Goal: Contribute content: Contribute content

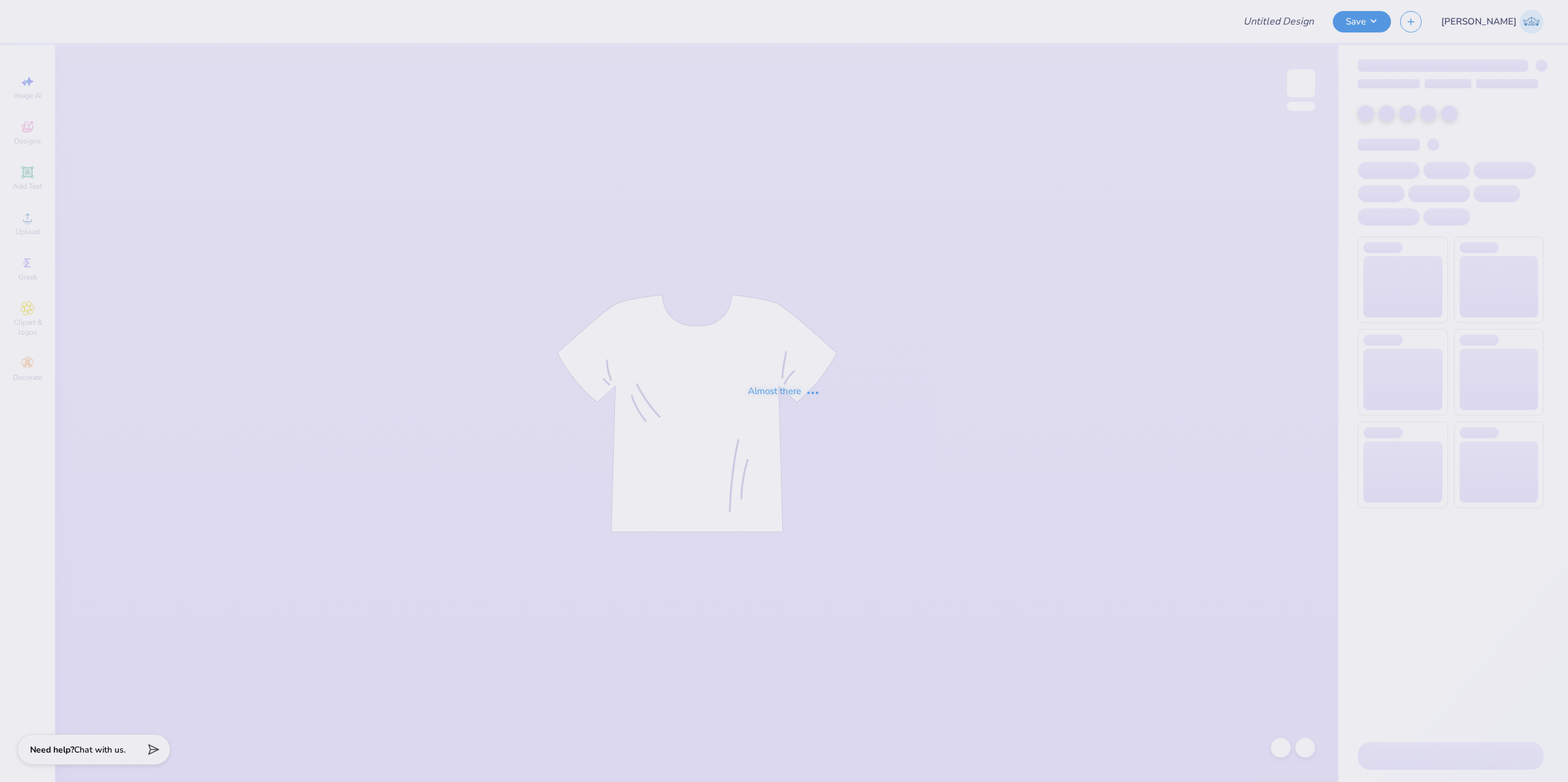
type input "DG Laf Philo"
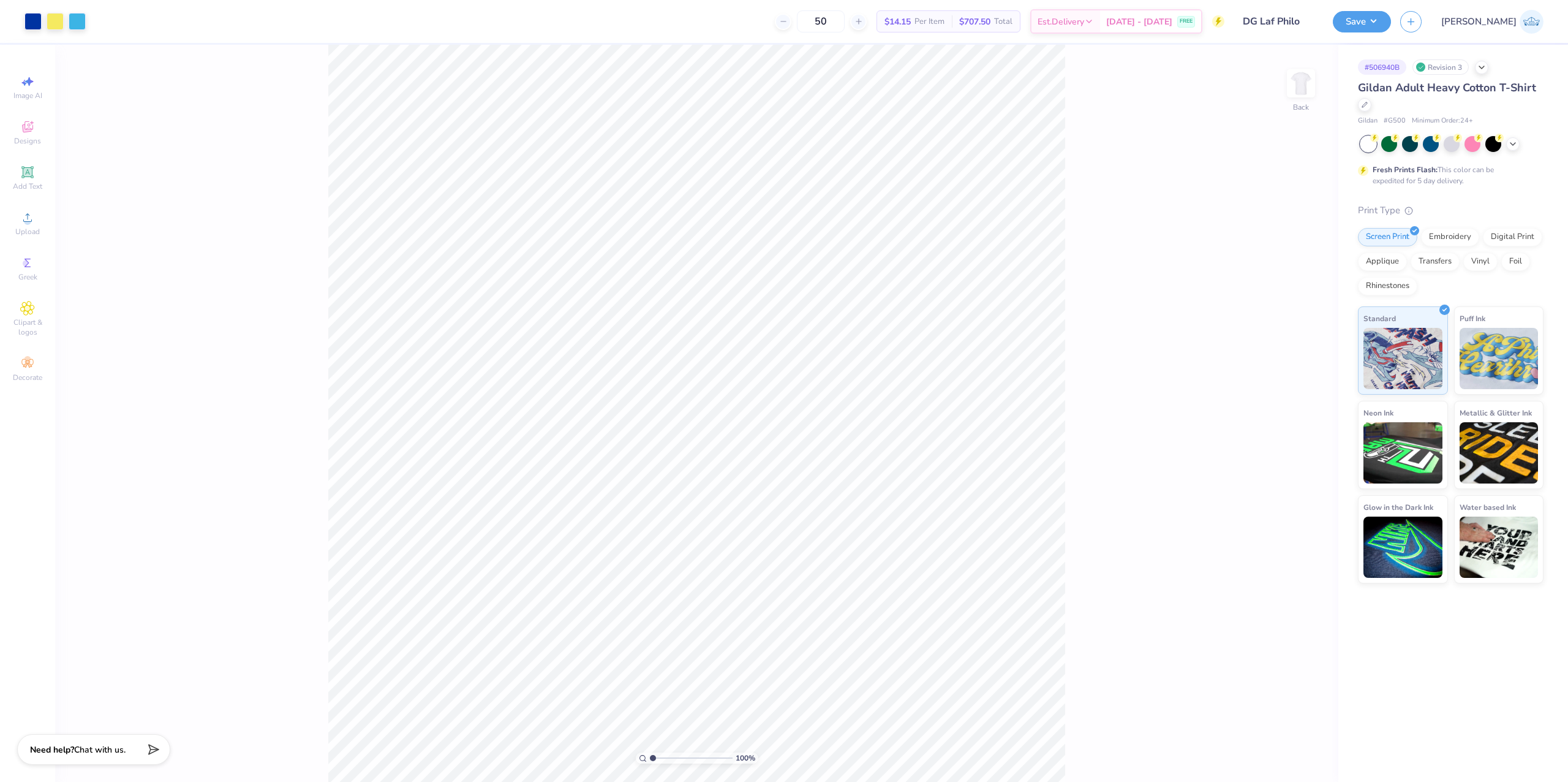
click at [1152, 40] on div "Art colors 50 $14.15 Per Item $707.50 Total Est. Delivery Aug 25 - 28 FREE Desi…" at bounding box center [784, 391] width 1568 height 782
click at [28, 230] on div "Upload" at bounding box center [27, 224] width 43 height 36
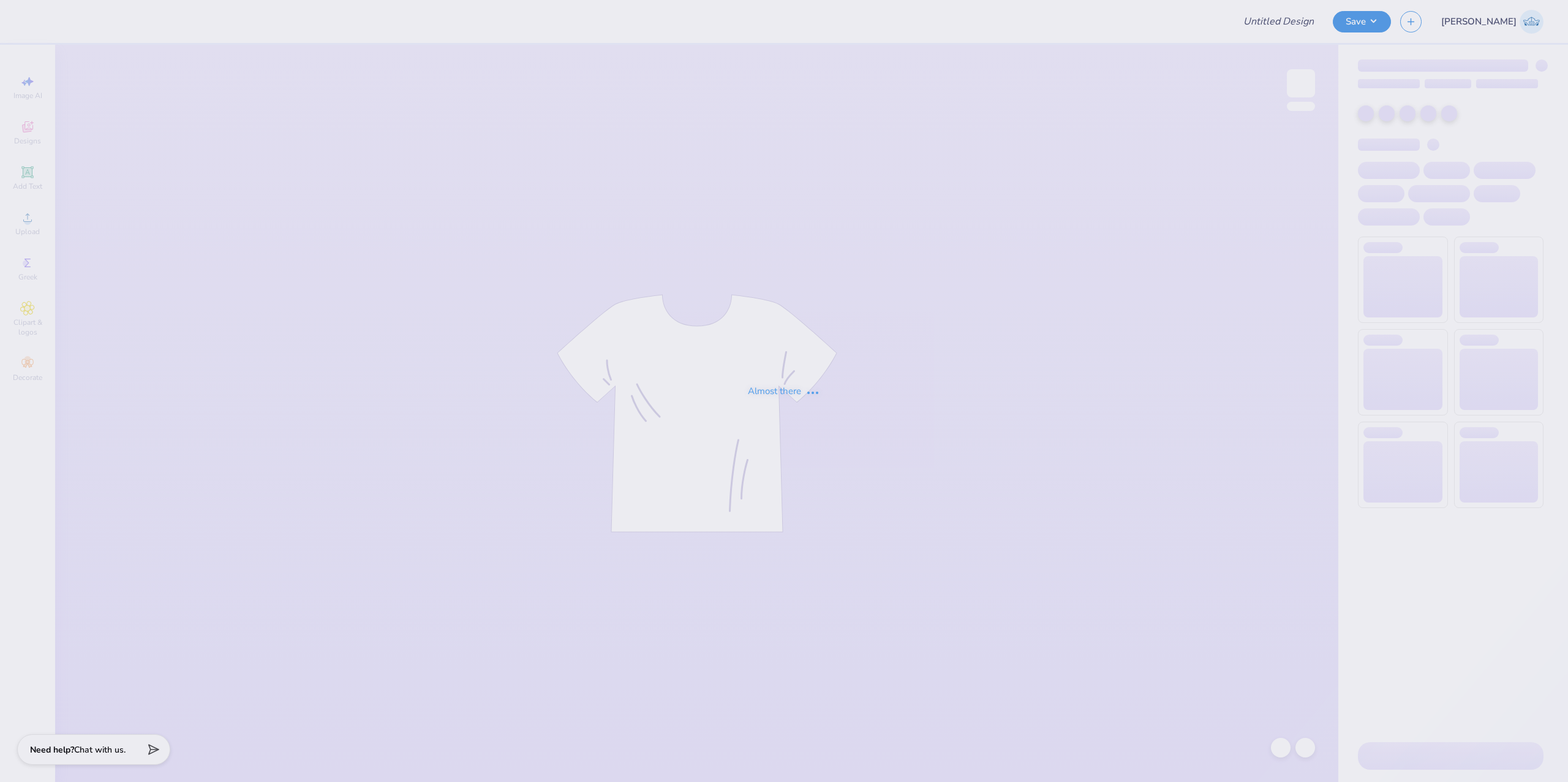
type input "DG Laf Philo"
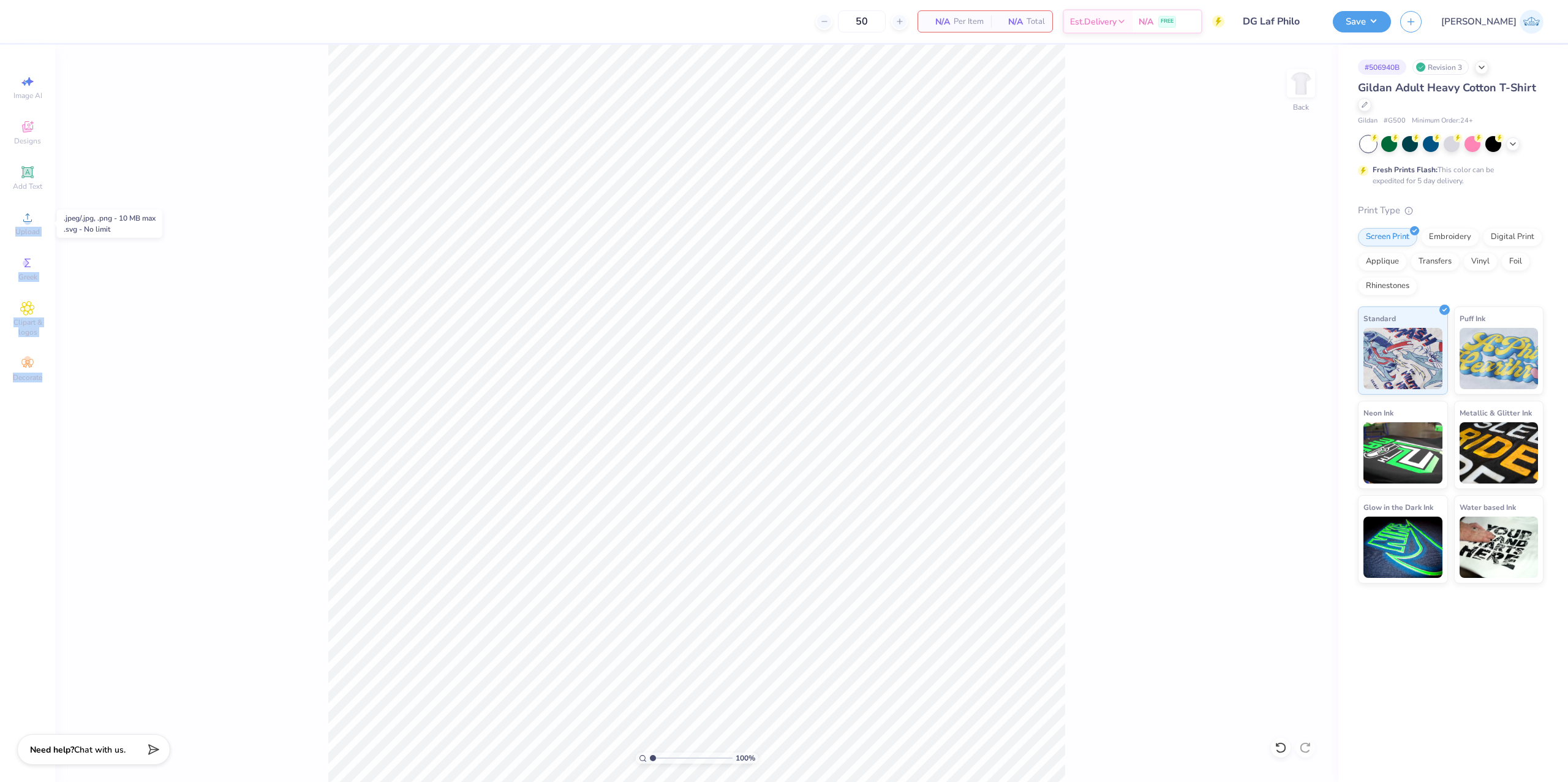
drag, startPoint x: 28, startPoint y: 209, endPoint x: 136, endPoint y: 249, distance: 115.2
click at [136, 249] on div "50 N/A Per Item N/A Total Est. Delivery N/A FREE Design Title DG Laf Philo Save…" at bounding box center [784, 391] width 1568 height 782
click at [25, 234] on span "Upload" at bounding box center [28, 232] width 25 height 10
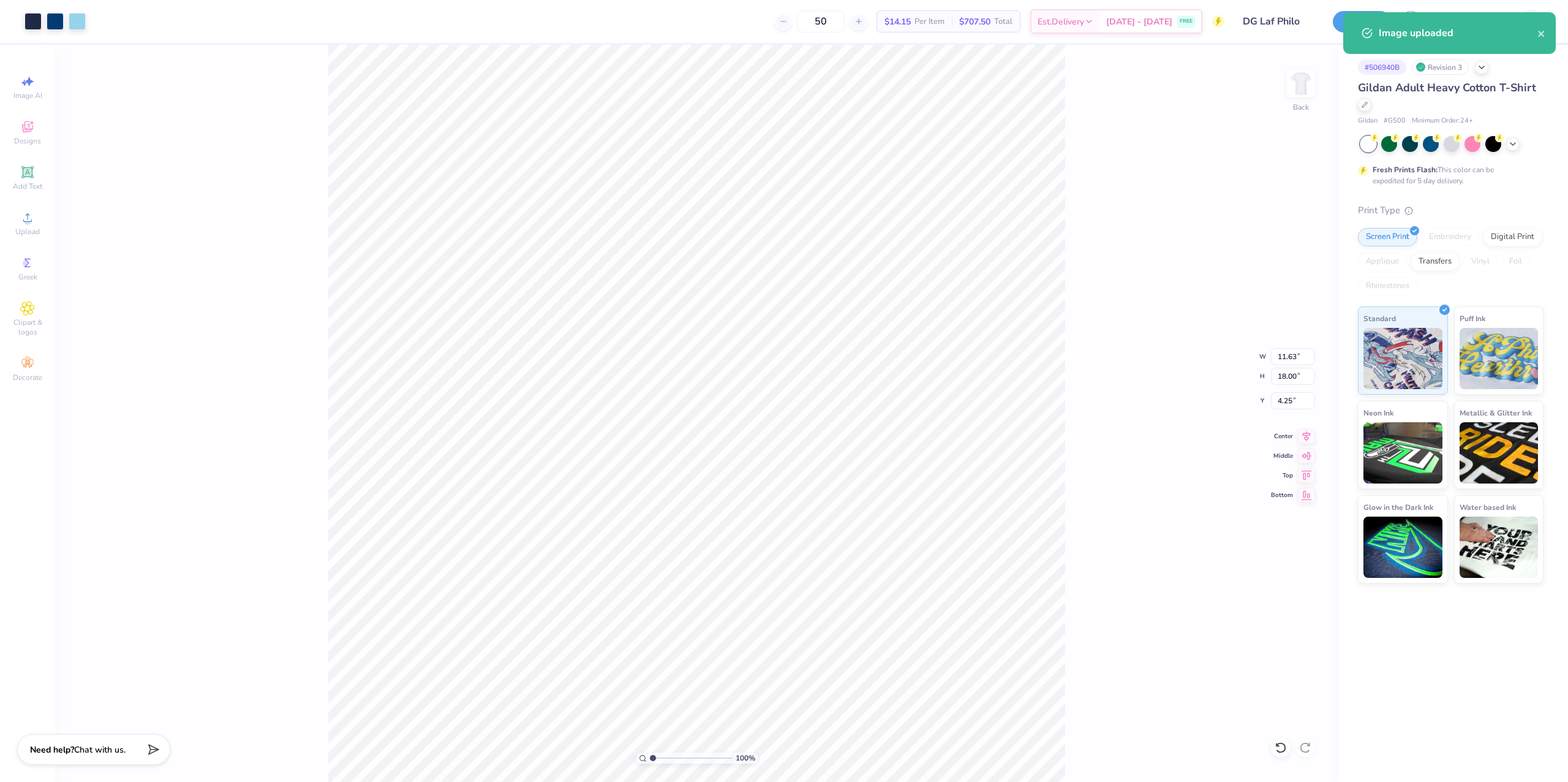
click at [1291, 366] on div "100 % Back W 11.63 11.63 " H 18.00 18.00 " Y 4.25 4.25 " Center Middle Top Bott…" at bounding box center [697, 413] width 1283 height 737
click at [1291, 376] on input "18.00" at bounding box center [1293, 376] width 44 height 17
type input "11"
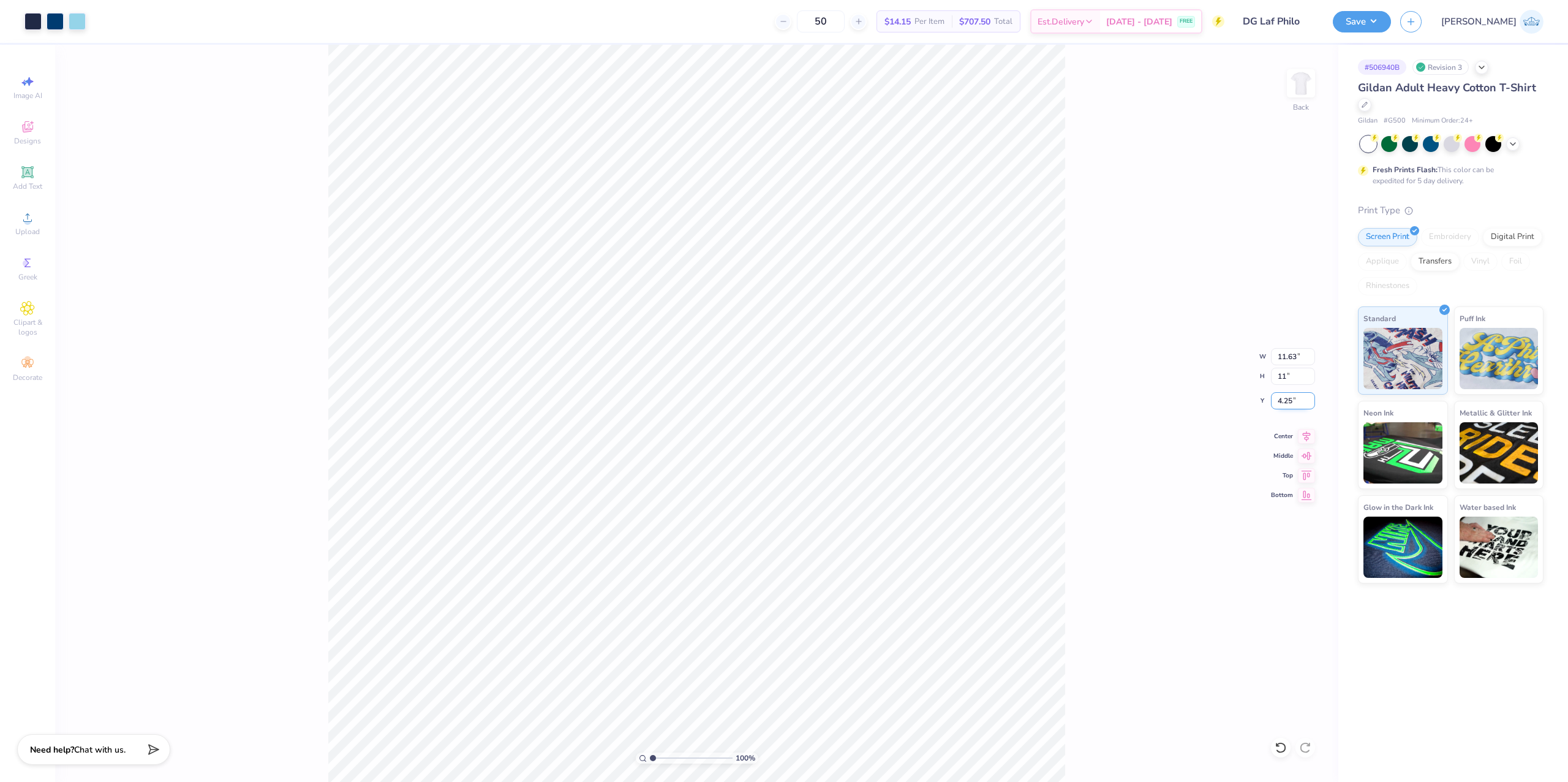
click at [1291, 402] on input "4.25" at bounding box center [1293, 401] width 44 height 17
type input "7.11"
type input "11.00"
click at [1291, 402] on input "7.75" at bounding box center [1293, 401] width 44 height 17
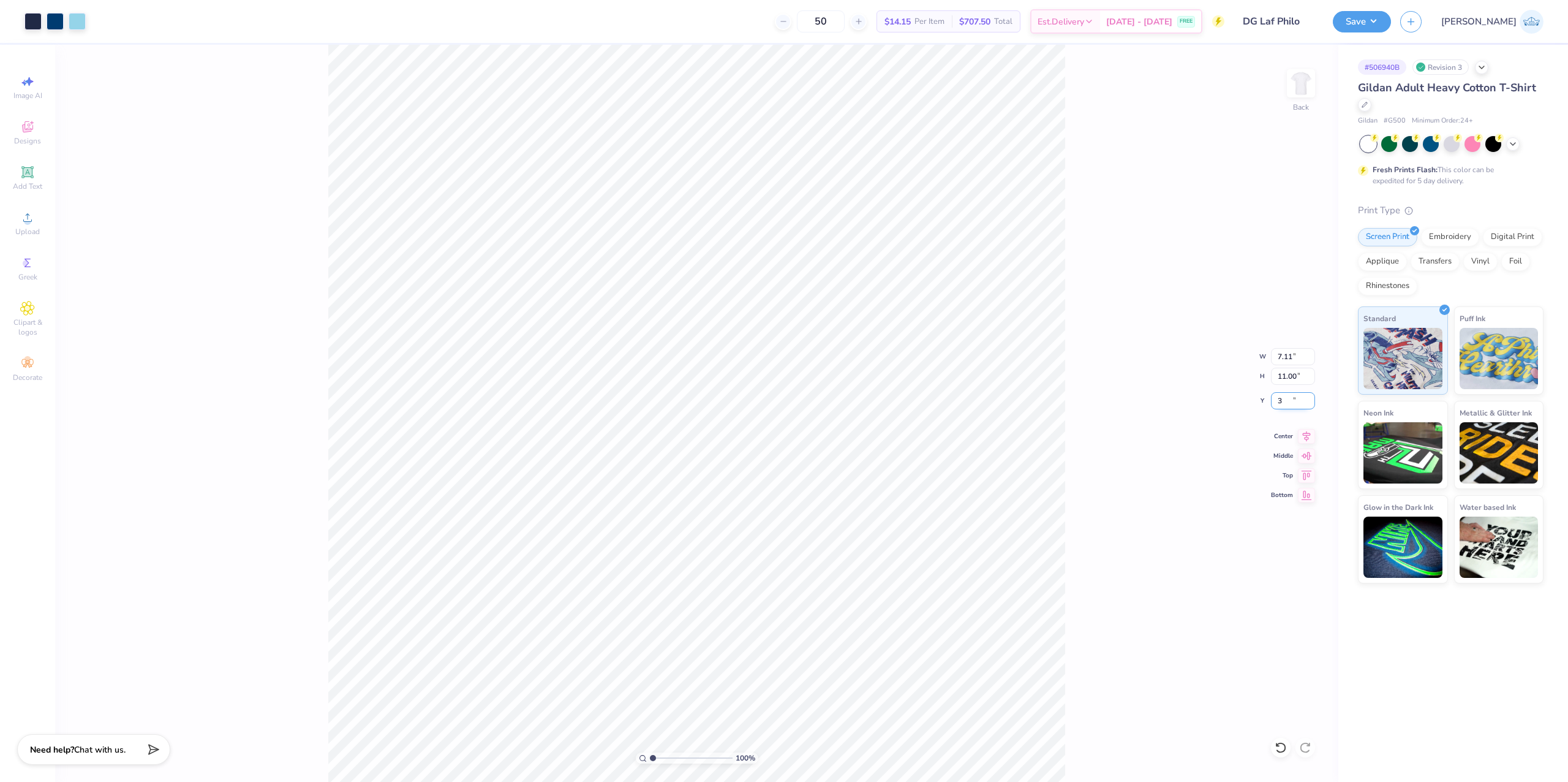
type input "3.00"
click at [1304, 437] on icon at bounding box center [1307, 435] width 17 height 15
drag, startPoint x: 658, startPoint y: 758, endPoint x: 689, endPoint y: 759, distance: 31.0
click at [689, 759] on input "range" at bounding box center [691, 758] width 83 height 11
click at [54, 20] on div at bounding box center [55, 20] width 17 height 17
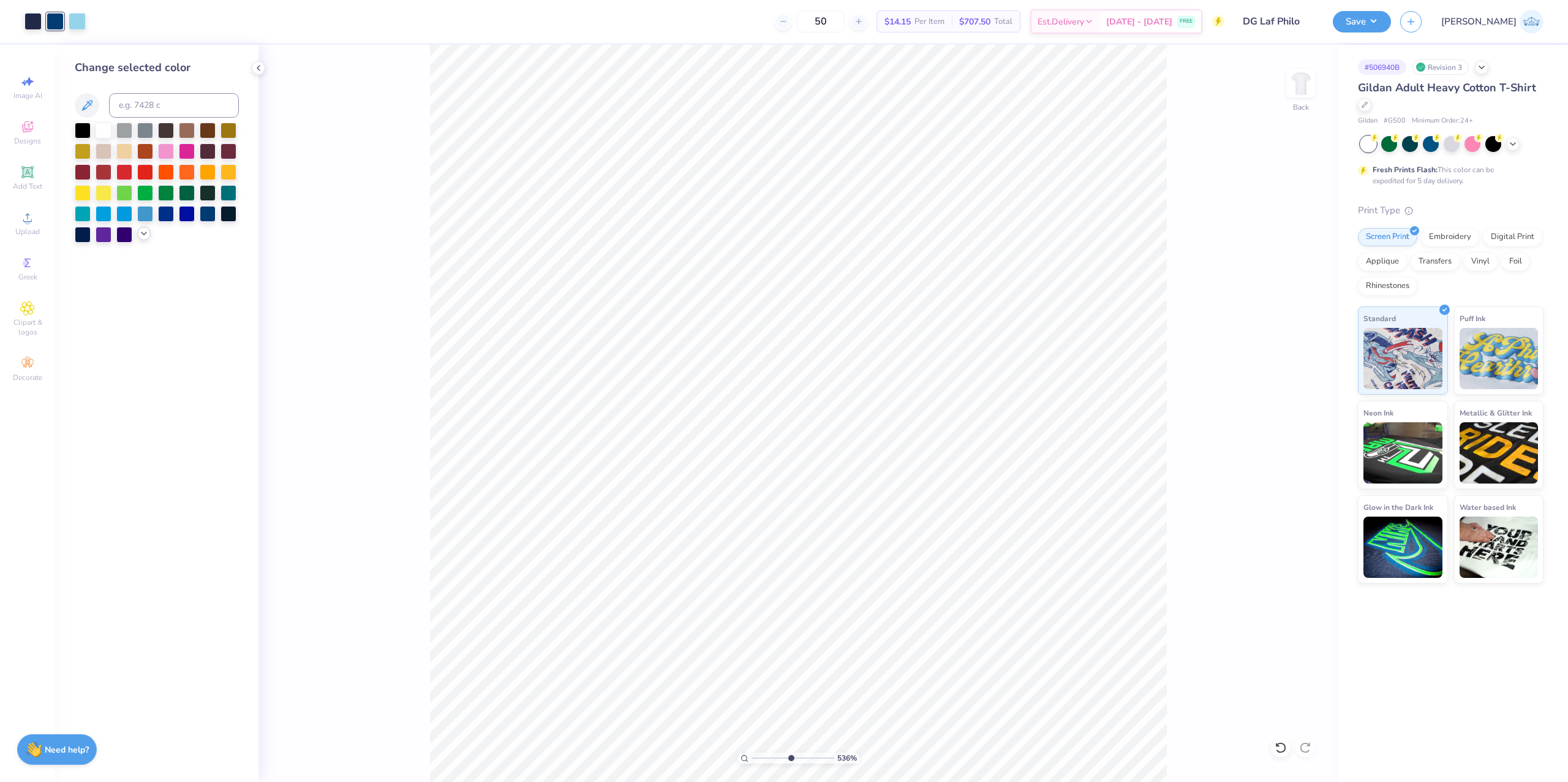
click at [140, 238] on icon at bounding box center [144, 233] width 10 height 10
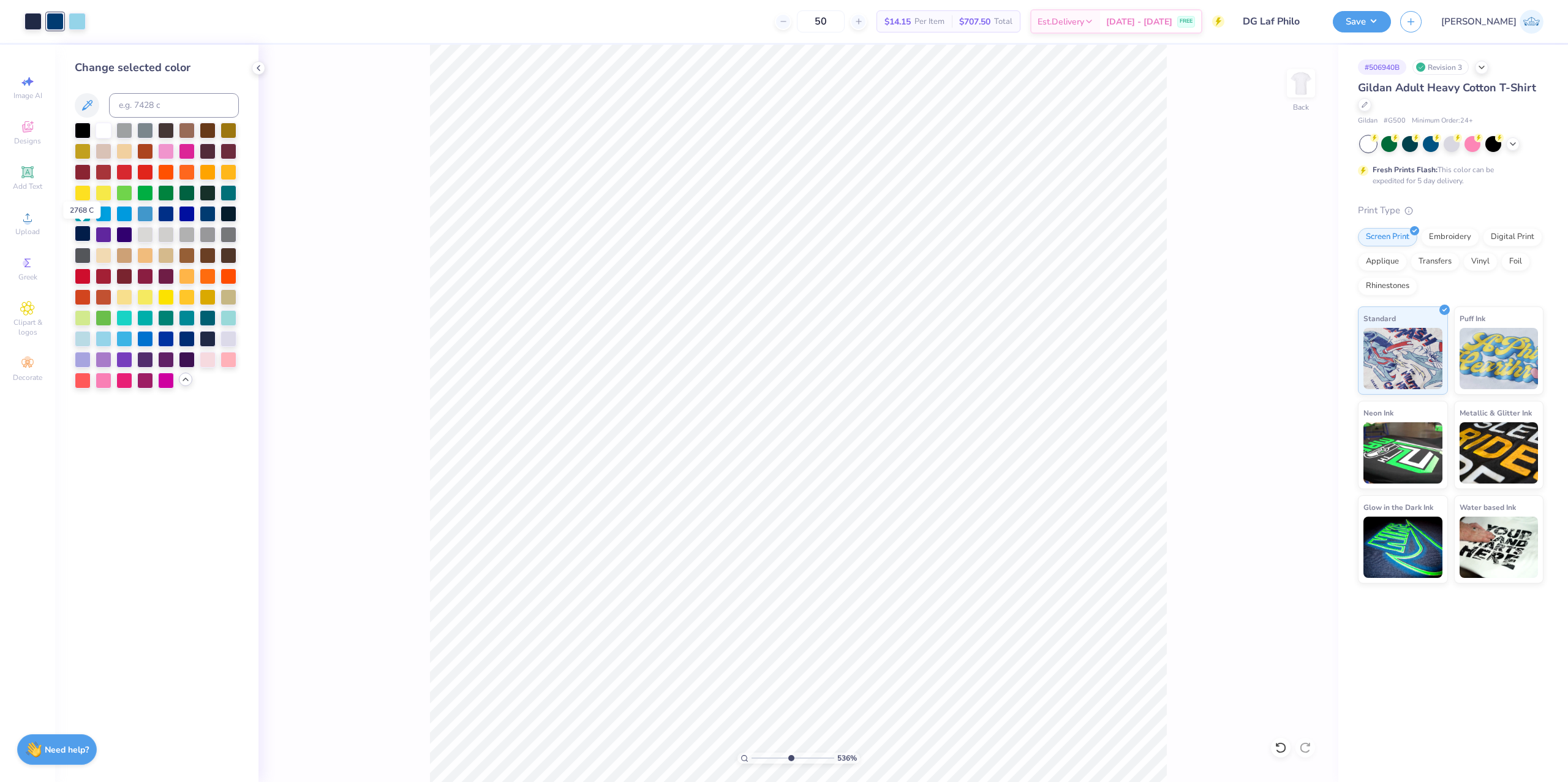
click at [86, 229] on div at bounding box center [83, 233] width 16 height 16
click at [1278, 743] on icon at bounding box center [1281, 748] width 12 height 12
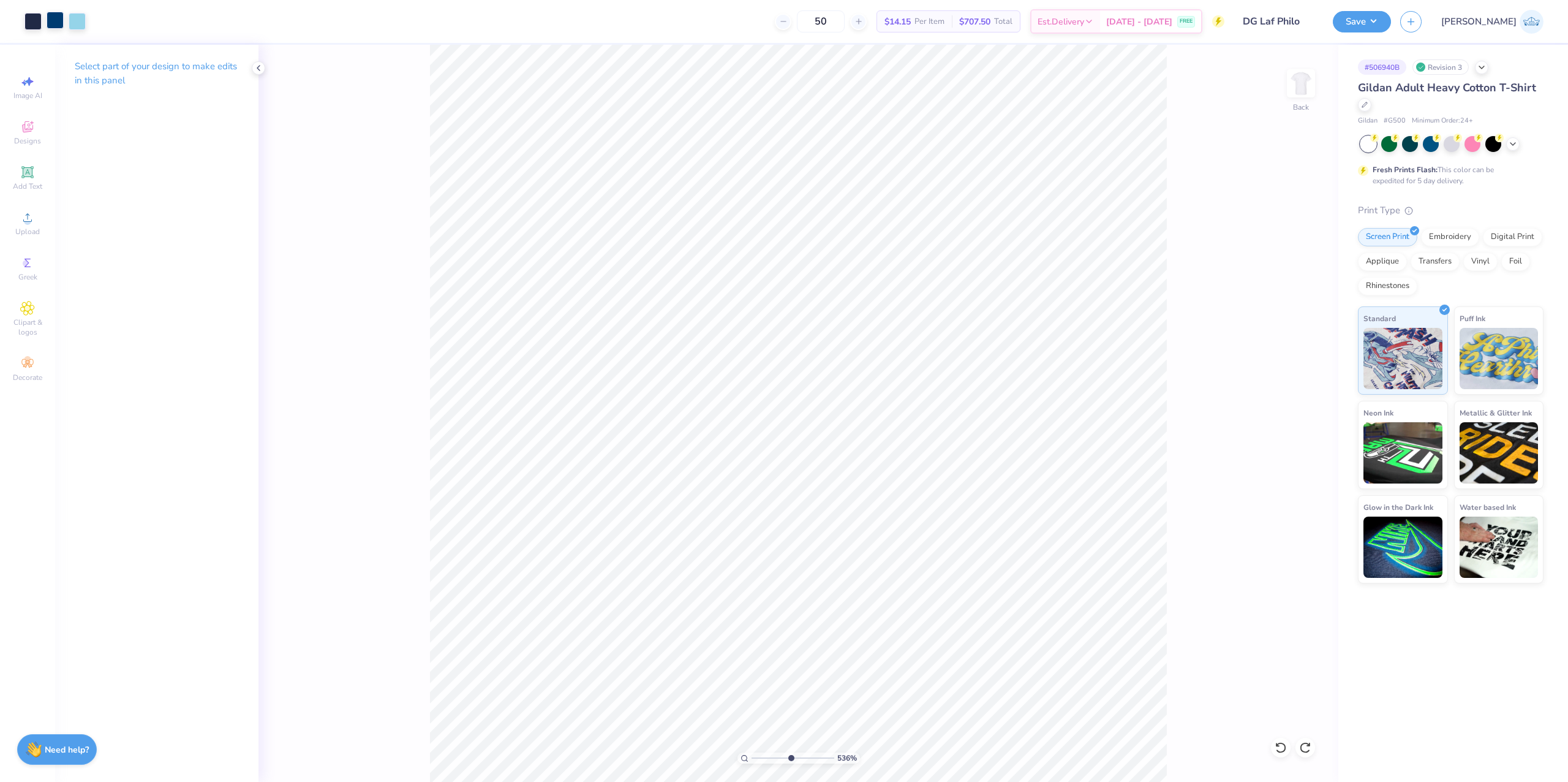
click at [59, 16] on div at bounding box center [55, 20] width 17 height 17
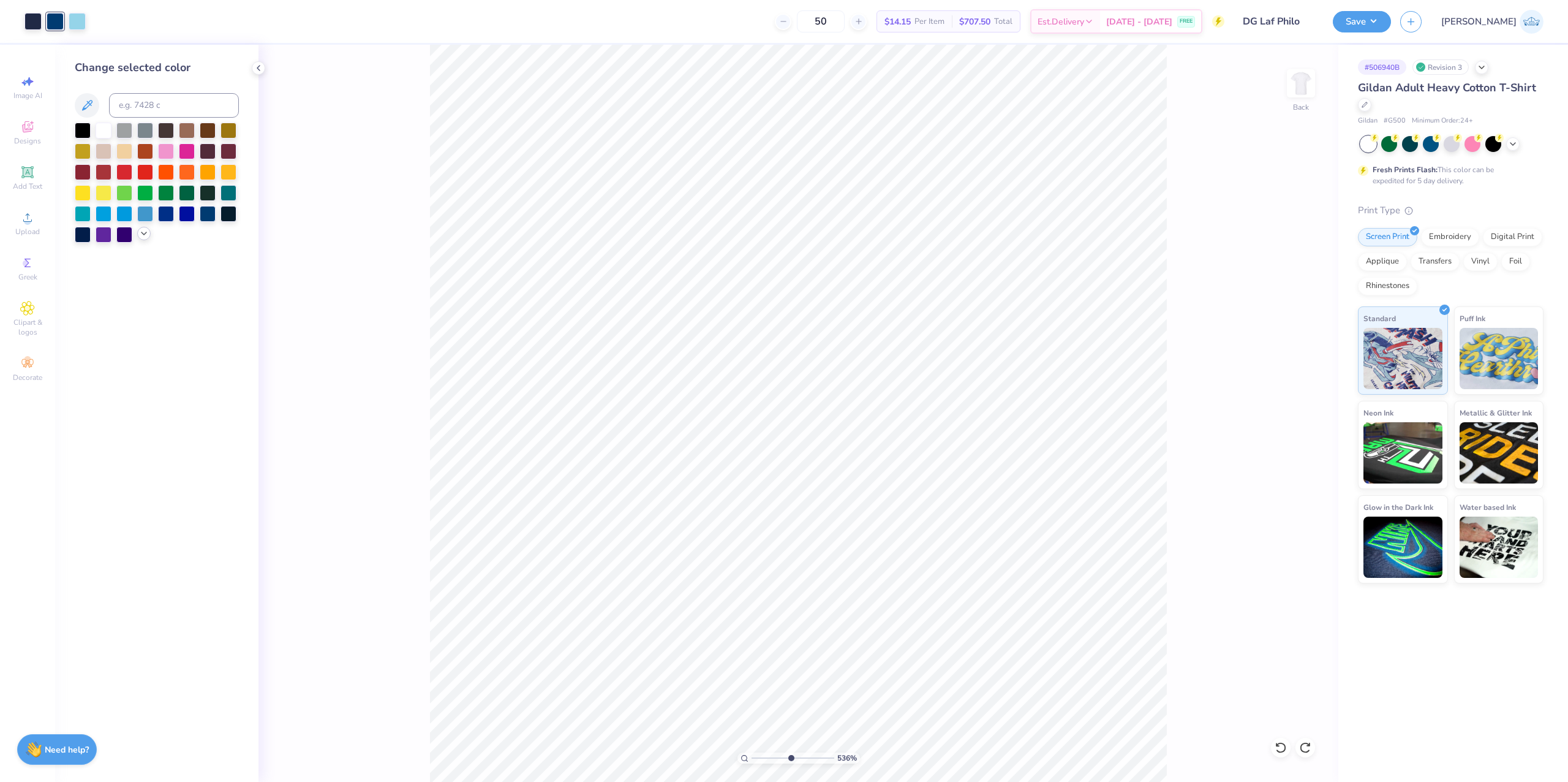
click at [140, 237] on icon at bounding box center [144, 233] width 10 height 10
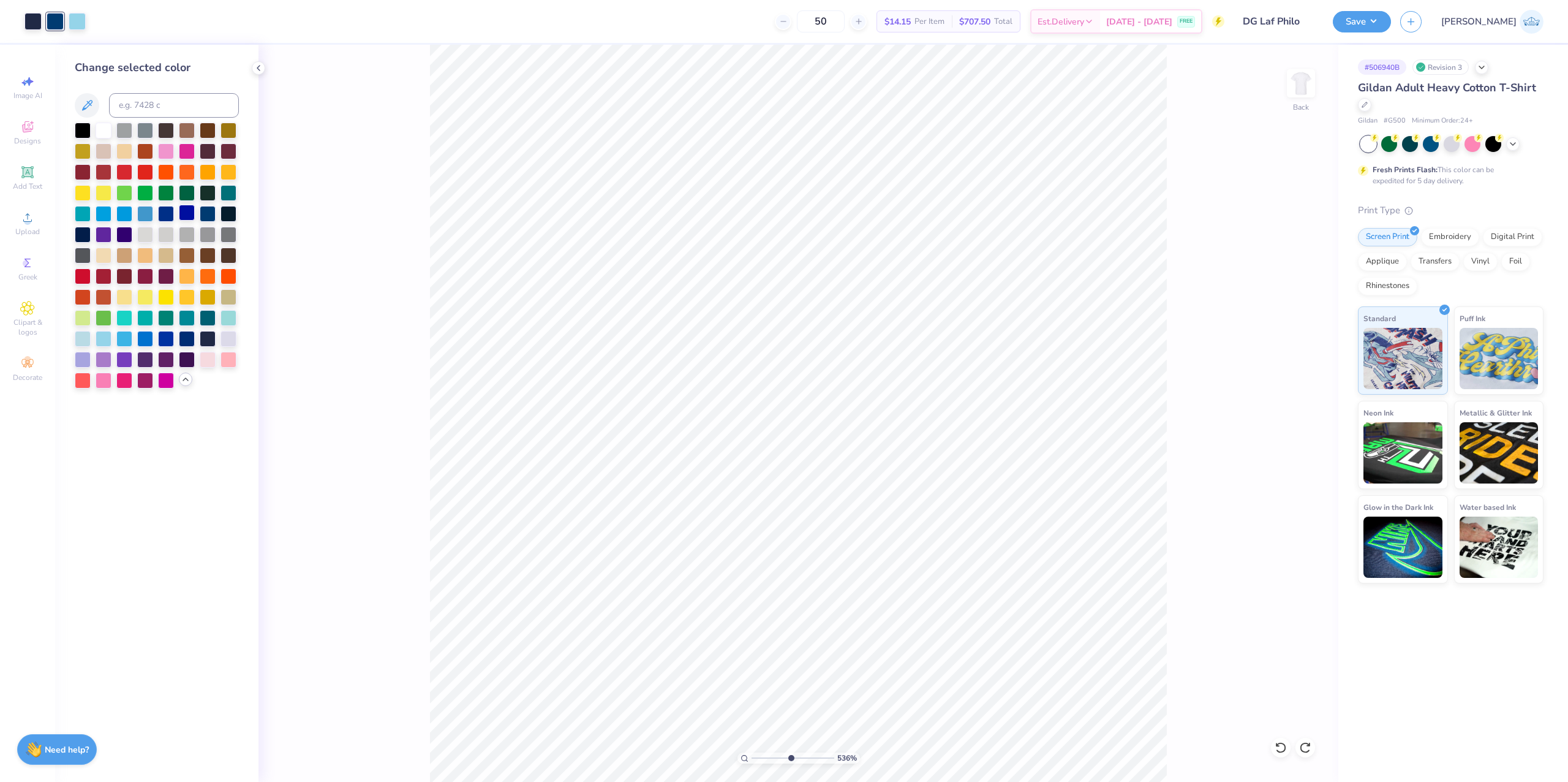
click at [181, 214] on div at bounding box center [187, 213] width 16 height 16
click at [1287, 750] on div at bounding box center [1281, 748] width 20 height 20
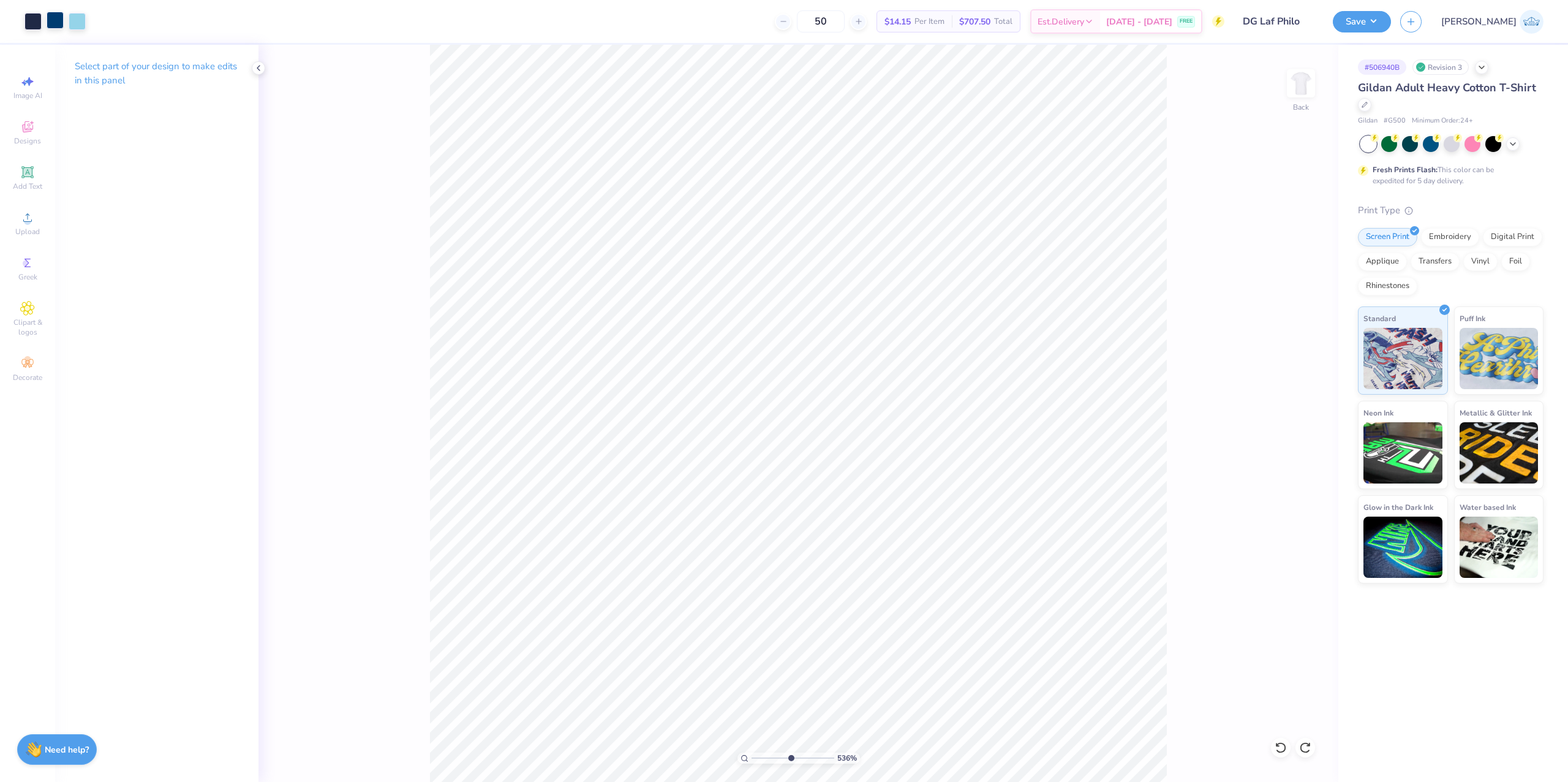
click at [49, 20] on div at bounding box center [55, 20] width 17 height 17
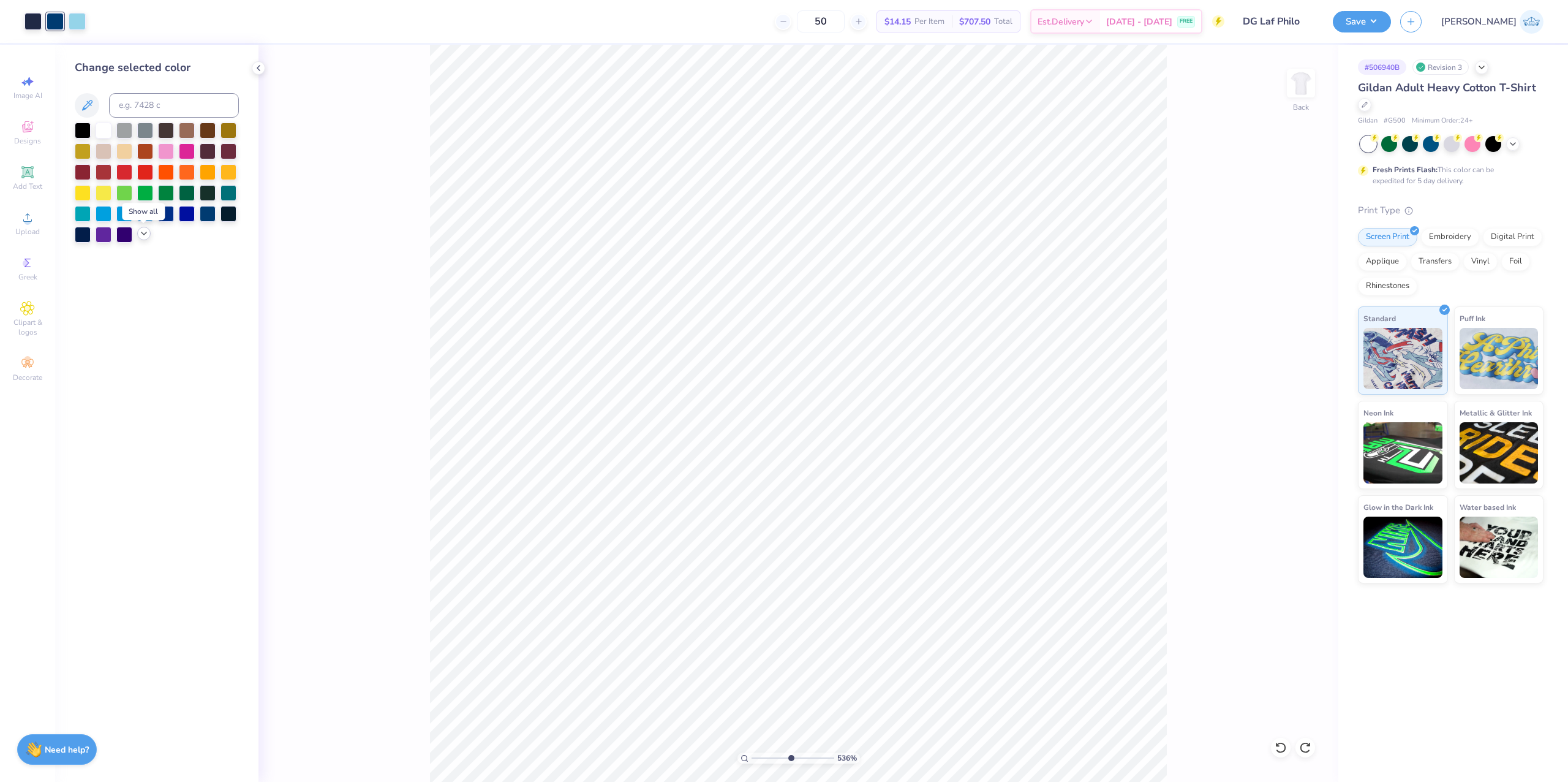
click at [148, 235] on icon at bounding box center [144, 233] width 10 height 10
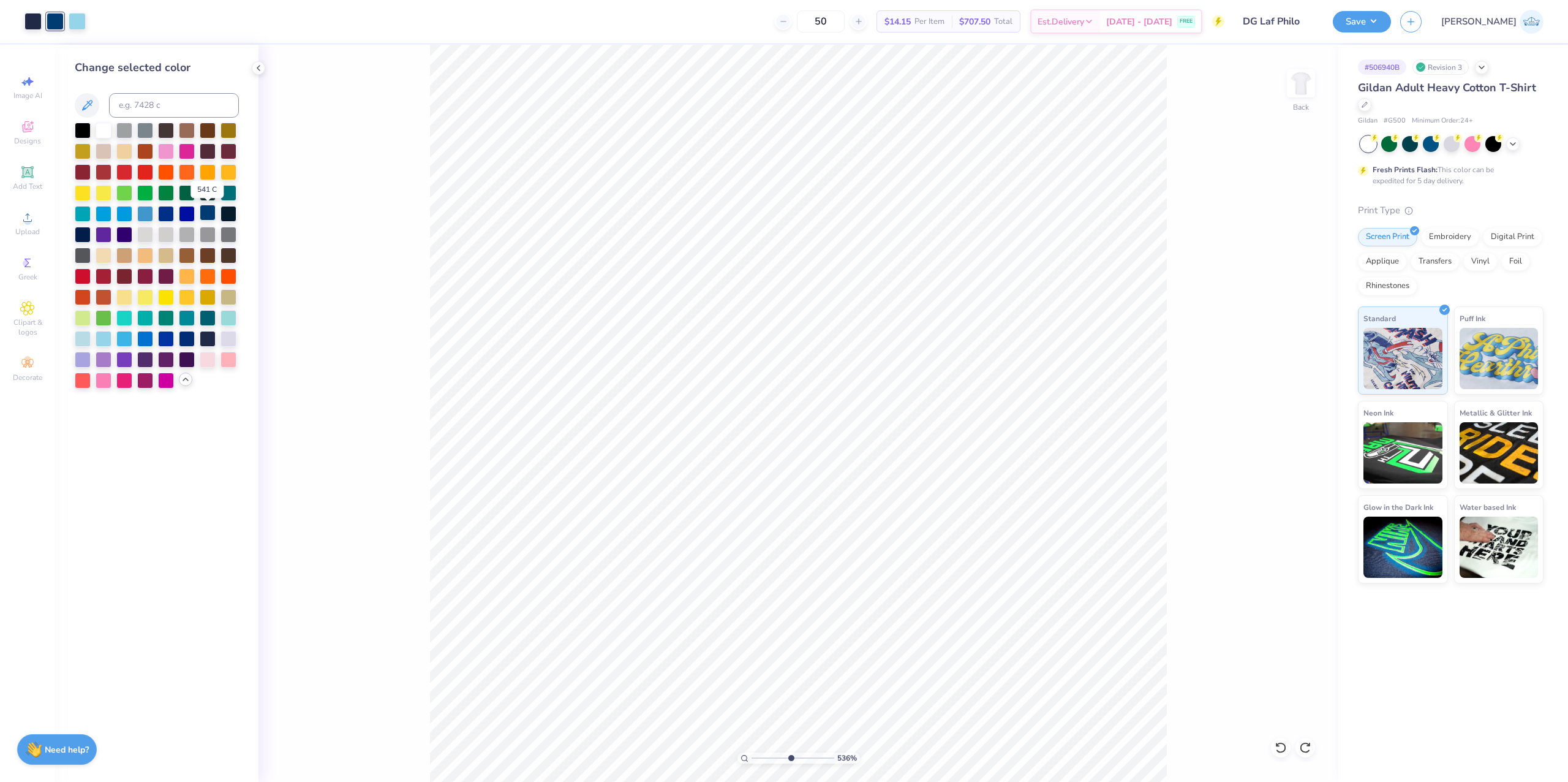
click at [213, 214] on div at bounding box center [208, 213] width 16 height 16
click at [229, 219] on div at bounding box center [228, 213] width 16 height 16
click at [1282, 744] on icon at bounding box center [1280, 748] width 11 height 11
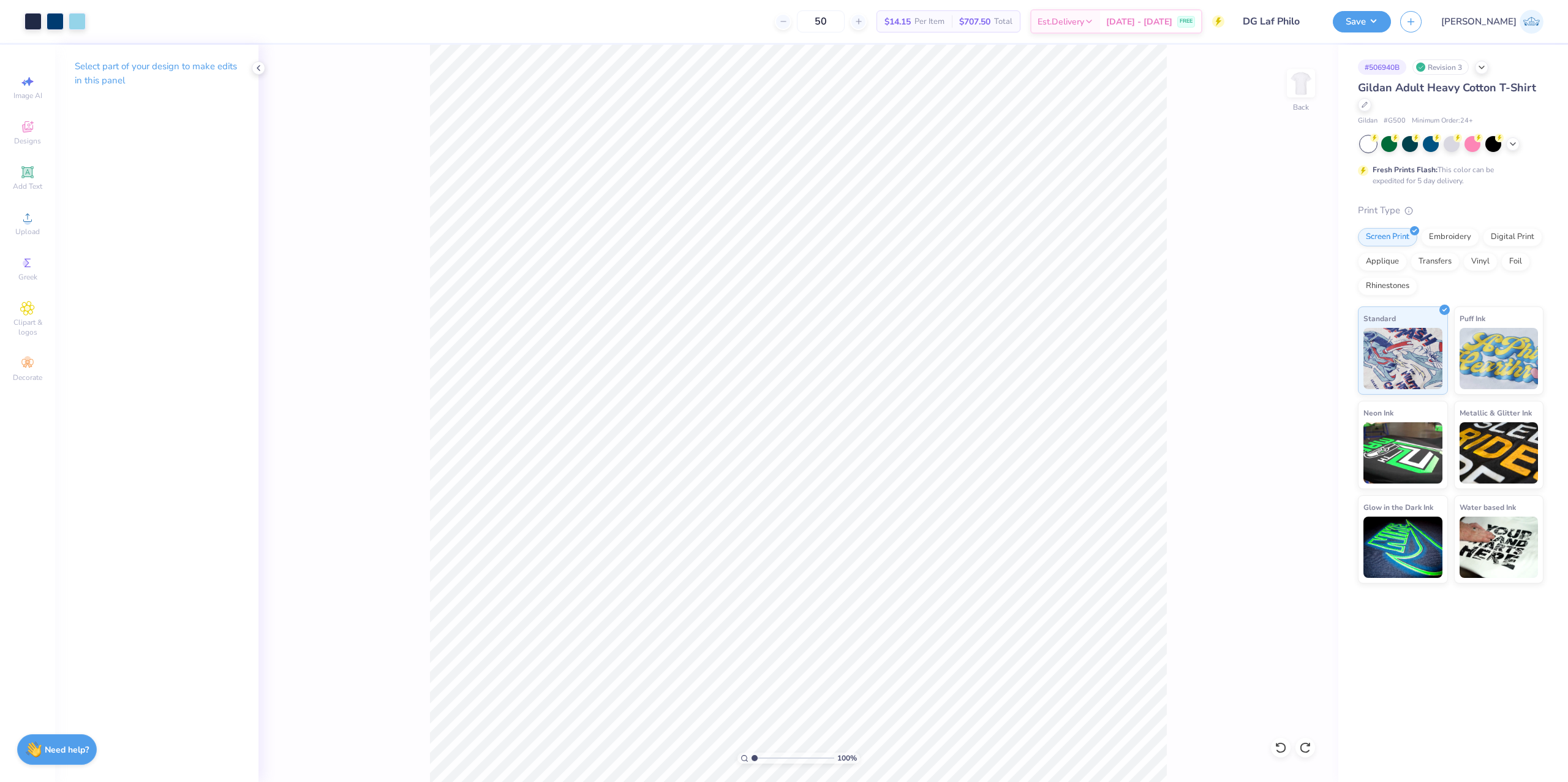
drag, startPoint x: 790, startPoint y: 758, endPoint x: 675, endPoint y: 751, distance: 115.2
type input "1"
click at [752, 753] on input "range" at bounding box center [793, 758] width 83 height 11
click at [1306, 434] on icon at bounding box center [1307, 435] width 17 height 15
click at [1391, 28] on button "Save" at bounding box center [1362, 20] width 58 height 22
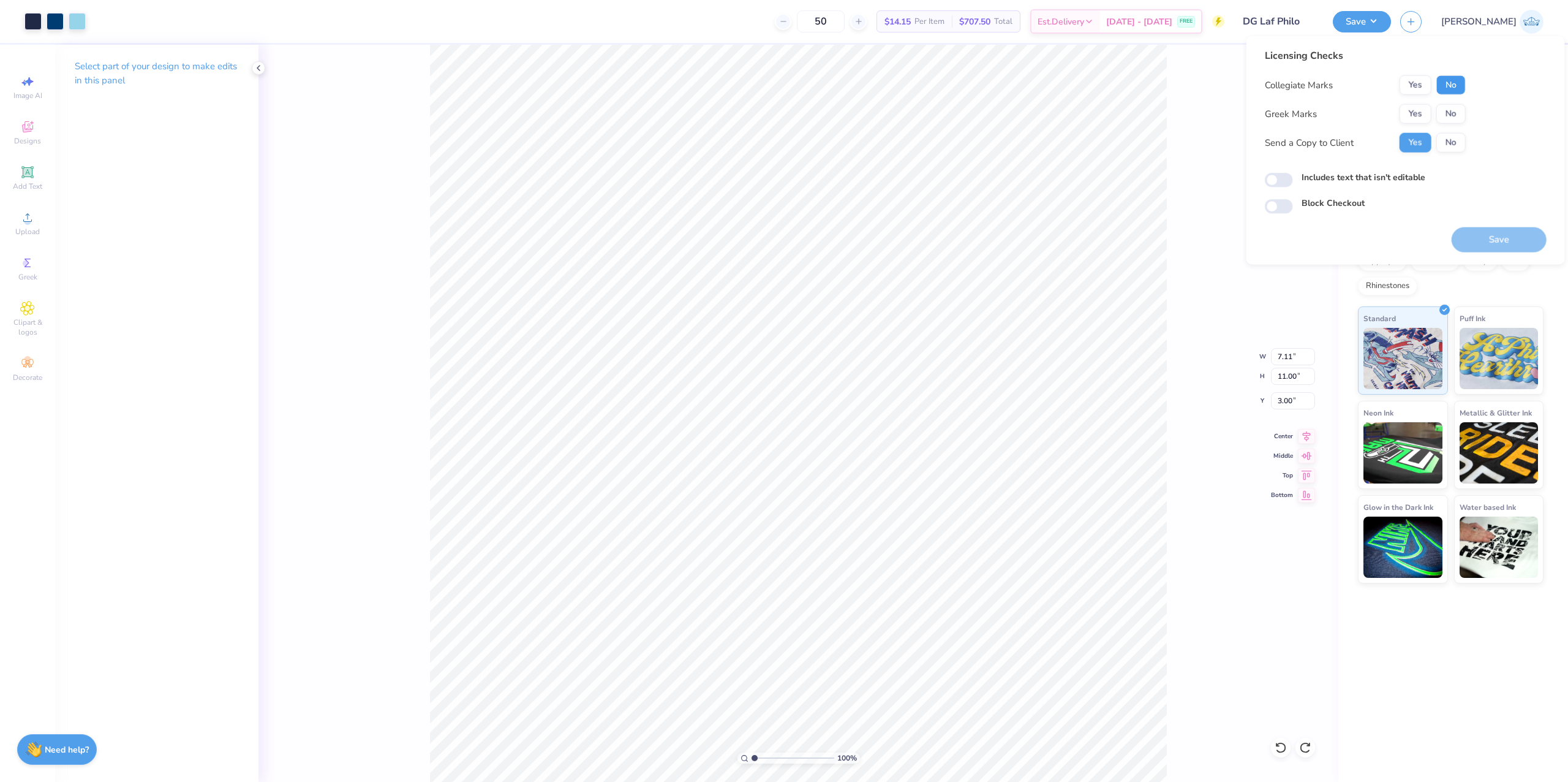
click at [1454, 80] on button "No" at bounding box center [1451, 85] width 30 height 20
click at [1459, 118] on button "No" at bounding box center [1451, 114] width 30 height 20
click at [1275, 184] on input "Includes text that isn't editable" at bounding box center [1279, 180] width 28 height 15
checkbox input "true"
click at [1498, 243] on button "Save" at bounding box center [1499, 240] width 95 height 25
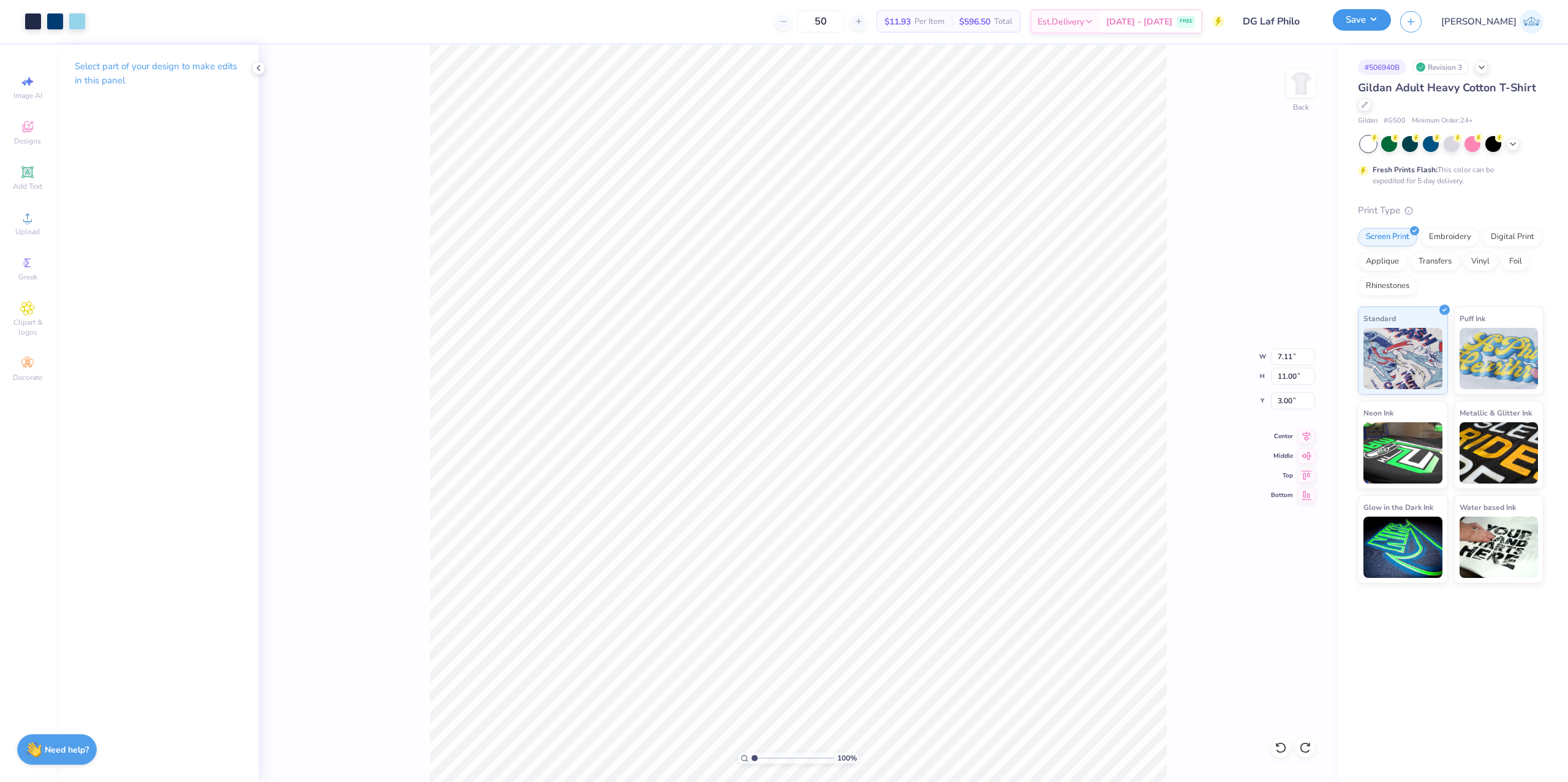
click at [1391, 28] on button "Save" at bounding box center [1362, 20] width 58 height 22
